Goal: Task Accomplishment & Management: Manage account settings

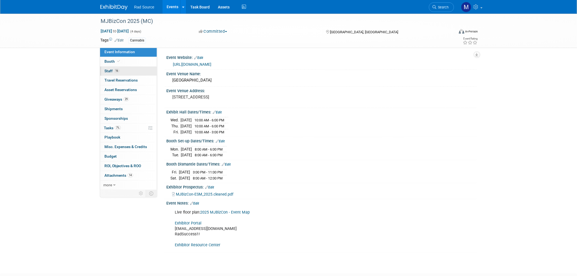
click at [116, 74] on link "16 Staff 16" at bounding box center [128, 71] width 57 height 9
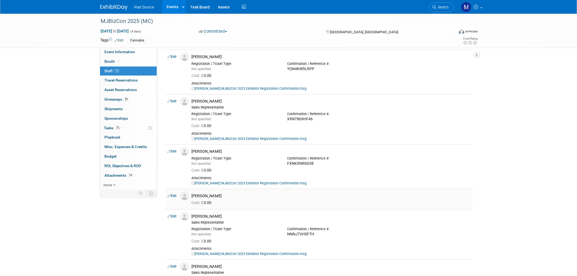
scroll to position [30, 0]
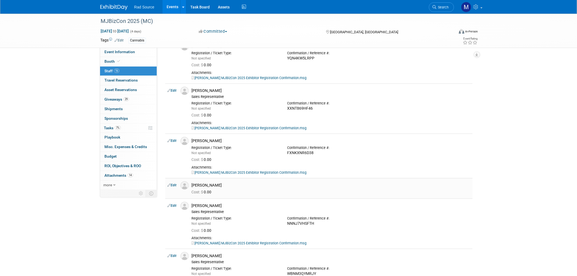
click at [174, 184] on link "Edit" at bounding box center [171, 185] width 9 height 4
select select "eb1f6e3f-8688-4b30-b7ab-7f5c4bff873a"
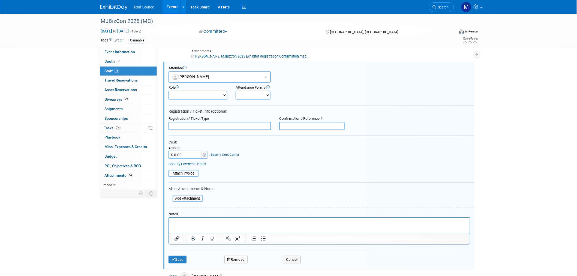
scroll to position [0, 0]
click at [302, 125] on input "text" at bounding box center [311, 126] width 65 height 8
drag, startPoint x: 302, startPoint y: 125, endPoint x: 292, endPoint y: 125, distance: 10.1
click at [292, 125] on input "text" at bounding box center [311, 126] width 65 height 8
paste input "7JNTYG42X5H"
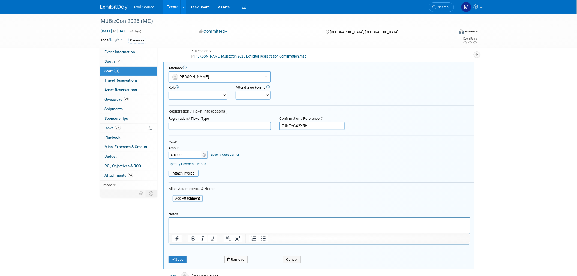
type input "7JNTYG42X5H"
click at [193, 196] on input "file" at bounding box center [169, 199] width 65 height 6
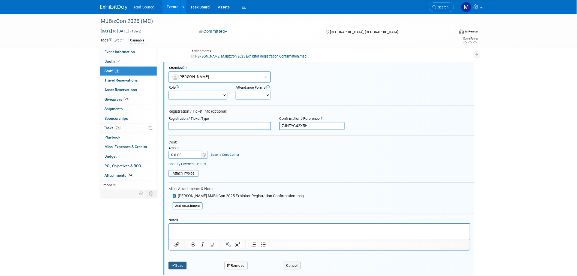
click at [176, 263] on button "Save" at bounding box center [178, 266] width 18 height 8
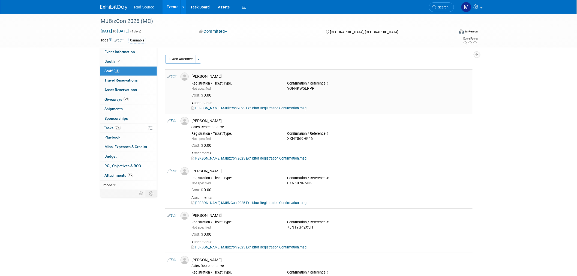
drag, startPoint x: 317, startPoint y: 89, endPoint x: 288, endPoint y: 91, distance: 28.4
click at [288, 91] on td "[PERSON_NAME] Registration / Ticket Type: Not specified 0.00" at bounding box center [330, 91] width 283 height 44
copy td "Cost: $ 0.00"
click at [240, 88] on div "Not specified" at bounding box center [235, 88] width 88 height 5
drag, startPoint x: 317, startPoint y: 86, endPoint x: 289, endPoint y: 88, distance: 28.1
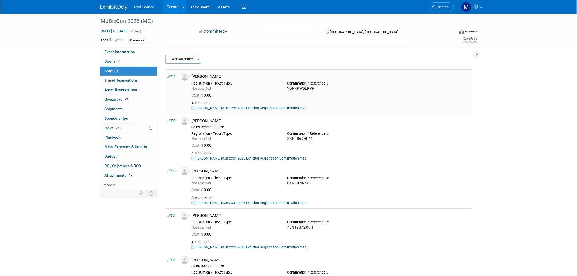
click at [289, 88] on div "YQN4KW5LRPP" at bounding box center [331, 88] width 88 height 5
copy div "YQN4KW5LRPP"
drag, startPoint x: 221, startPoint y: 121, endPoint x: 193, endPoint y: 123, distance: 28.7
click at [193, 123] on div "[PERSON_NAME]" at bounding box center [330, 120] width 279 height 5
drag, startPoint x: 313, startPoint y: 139, endPoint x: 288, endPoint y: 137, distance: 25.2
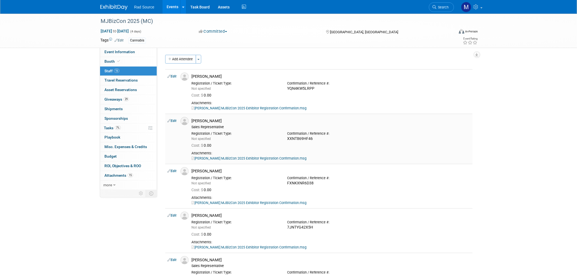
click at [288, 137] on div "XXNT869HF46" at bounding box center [331, 138] width 88 height 5
copy div "XXNT869HF46"
drag, startPoint x: 316, startPoint y: 184, endPoint x: 288, endPoint y: 184, distance: 27.8
click at [288, 184] on div "FXNKXNR6D38" at bounding box center [331, 183] width 88 height 5
copy div "FXNKXNR6D38"
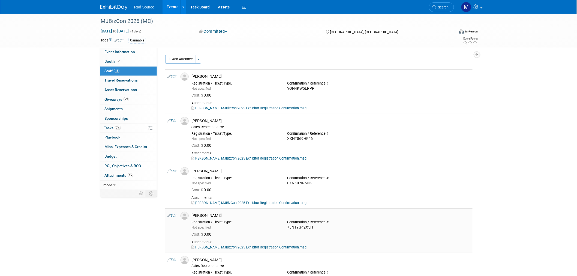
drag, startPoint x: 315, startPoint y: 228, endPoint x: 287, endPoint y: 229, distance: 28.1
click at [287, 229] on div "Confirmation / Reference #: 7JNTYG42X5H" at bounding box center [331, 224] width 96 height 12
copy div "7JNTYG42X5H"
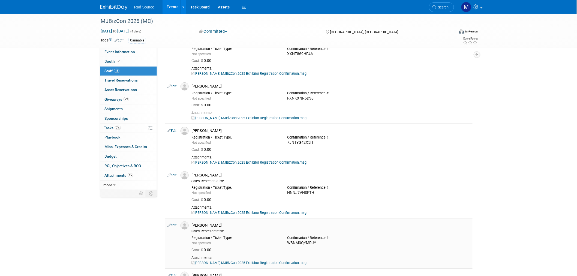
scroll to position [91, 0]
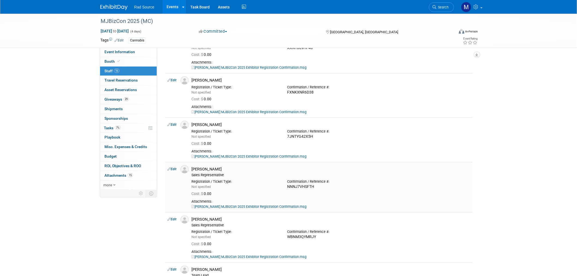
drag, startPoint x: 315, startPoint y: 186, endPoint x: 288, endPoint y: 187, distance: 26.5
click at [288, 187] on div "NNNJ7VHSFTH" at bounding box center [331, 186] width 88 height 5
copy div "NNNJ7VHSFTH"
drag, startPoint x: 316, startPoint y: 236, endPoint x: 288, endPoint y: 237, distance: 28.4
click at [288, 237] on div "WBNM3QYMRJY" at bounding box center [331, 237] width 88 height 5
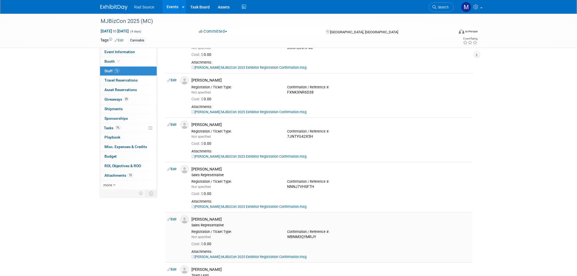
copy div "WBNM3QYMRJY"
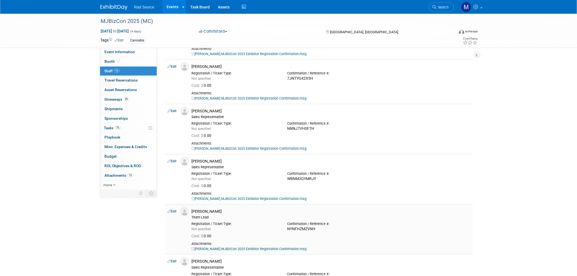
scroll to position [151, 0]
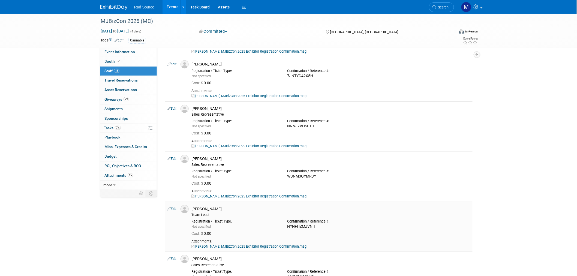
drag, startPoint x: 316, startPoint y: 227, endPoint x: 288, endPoint y: 226, distance: 28.6
click at [288, 226] on div "NYNFHZMZVNH" at bounding box center [331, 226] width 88 height 5
copy div "NYNFHZMZVNH"
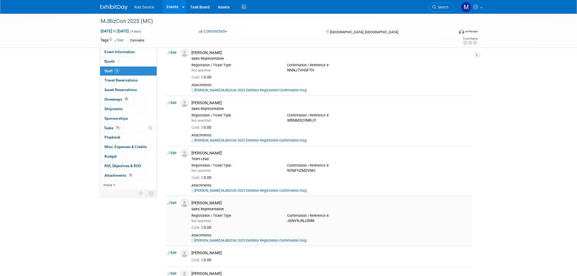
scroll to position [212, 0]
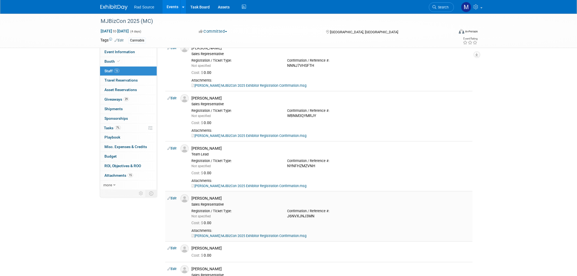
drag, startPoint x: 315, startPoint y: 215, endPoint x: 288, endPoint y: 217, distance: 27.1
click at [288, 217] on div "J6NVXJNJ3MN" at bounding box center [331, 216] width 88 height 5
copy div "J6NVXJNJ3MN"
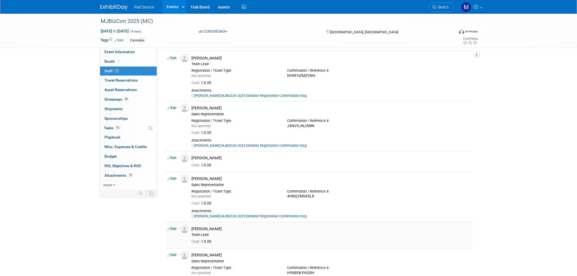
scroll to position [303, 0]
drag, startPoint x: 314, startPoint y: 195, endPoint x: 288, endPoint y: 197, distance: 25.9
click at [288, 197] on div "4HNQVMS45L8" at bounding box center [331, 195] width 88 height 5
copy div "4HNQVMS45L8"
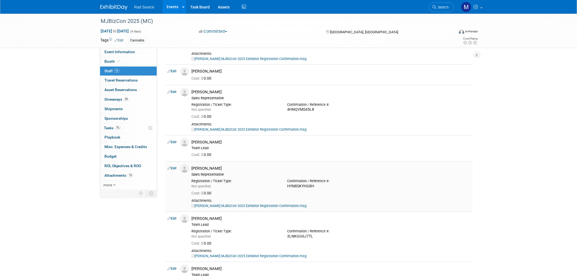
scroll to position [394, 0]
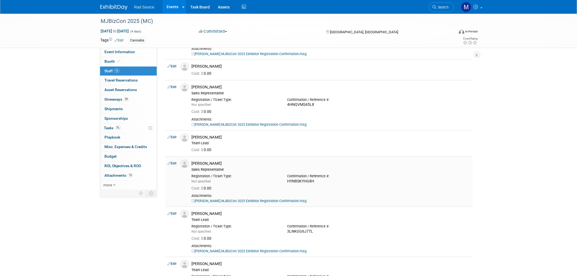
drag, startPoint x: 315, startPoint y: 181, endPoint x: 289, endPoint y: 182, distance: 26.7
click at [289, 182] on div "HYN8SKYHG8H" at bounding box center [331, 181] width 88 height 5
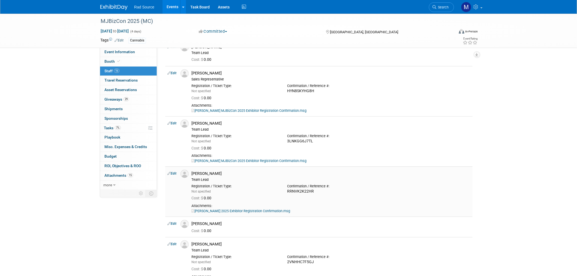
scroll to position [485, 0]
drag, startPoint x: 314, startPoint y: 140, endPoint x: 287, endPoint y: 141, distance: 26.7
click at [287, 141] on div "Confirmation / Reference #: 3LNKGG6J7TL" at bounding box center [331, 137] width 96 height 12
drag, startPoint x: 316, startPoint y: 191, endPoint x: 288, endPoint y: 192, distance: 27.3
click at [288, 192] on div "RRNVK2K22HR" at bounding box center [331, 191] width 88 height 5
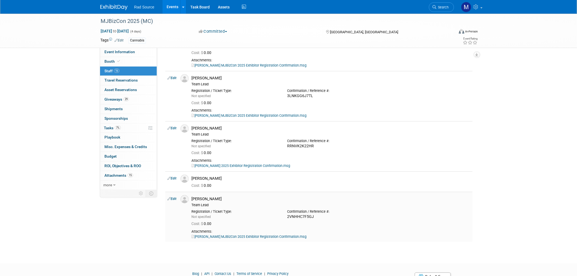
scroll to position [545, 0]
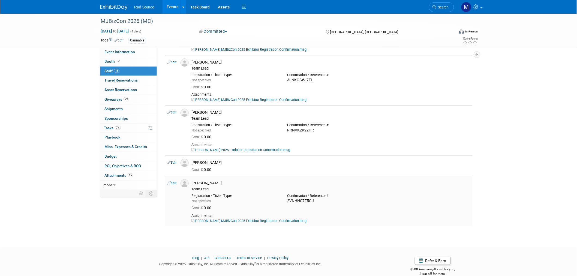
drag, startPoint x: 316, startPoint y: 203, endPoint x: 288, endPoint y: 201, distance: 27.4
click at [288, 201] on div "2VNHHC7F5GJ" at bounding box center [331, 201] width 88 height 5
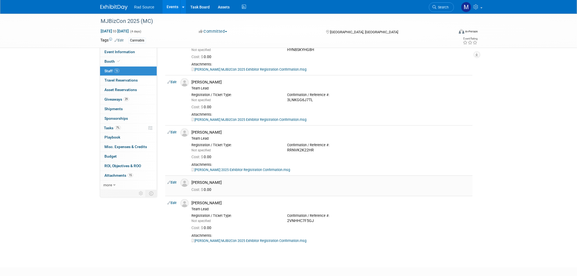
scroll to position [515, 0]
